Goal: Task Accomplishment & Management: Use online tool/utility

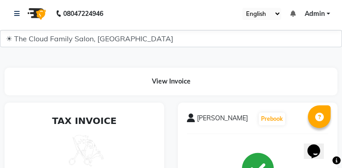
scroll to position [2, 0]
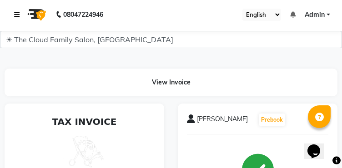
click at [20, 15] on link at bounding box center [18, 15] width 9 height 26
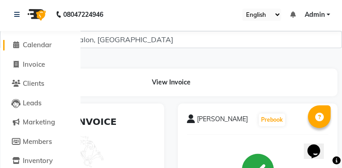
click at [28, 43] on span "Calendar" at bounding box center [37, 45] width 29 height 9
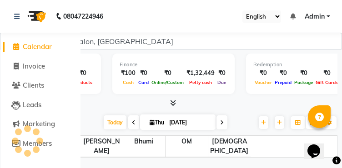
click at [28, 43] on span "Calendar" at bounding box center [37, 46] width 29 height 9
click at [16, 17] on icon at bounding box center [16, 16] width 5 height 6
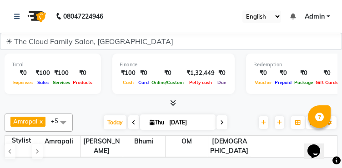
click at [36, 15] on img at bounding box center [36, 17] width 26 height 26
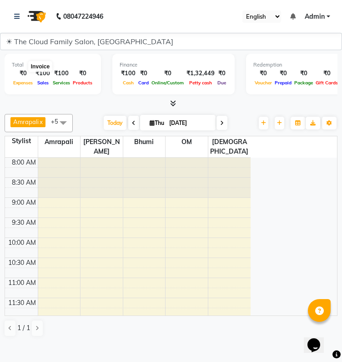
select select "8444"
select select "service"
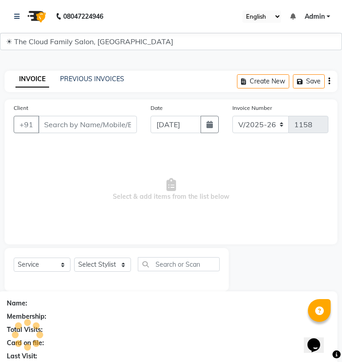
drag, startPoint x: 16, startPoint y: 67, endPoint x: 96, endPoint y: 81, distance: 81.3
click at [96, 81] on app-home "08047224946 Select Location × The Cloud Family Salon, Ghansoli English ENGLISH …" at bounding box center [171, 197] width 342 height 395
